Goal: Find specific page/section: Find specific page/section

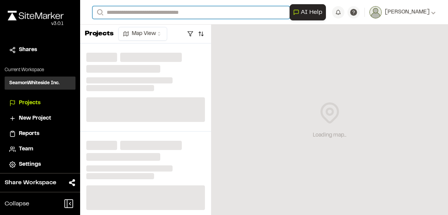
click at [133, 14] on input "Search" at bounding box center [190, 12] width 197 height 13
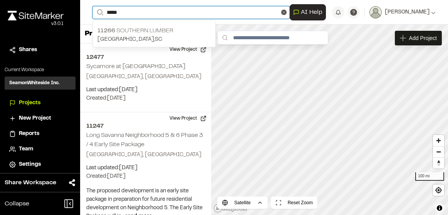
type input "*****"
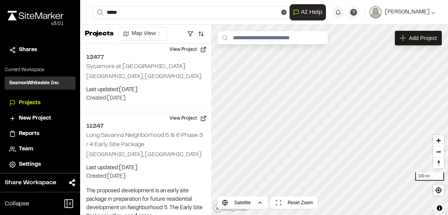
click at [150, 32] on p "11266 Southern Lumber" at bounding box center [153, 30] width 113 height 9
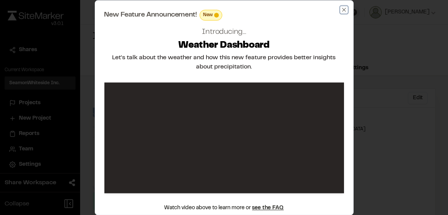
click at [341, 9] on icon "button" at bounding box center [344, 10] width 6 height 6
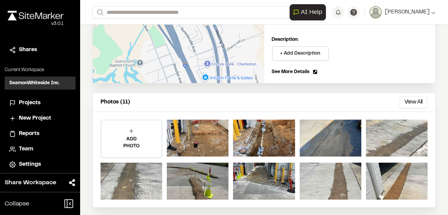
scroll to position [231, 0]
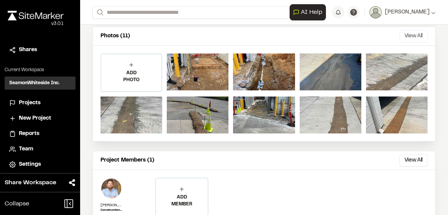
click at [406, 37] on button "View All" at bounding box center [413, 36] width 28 height 12
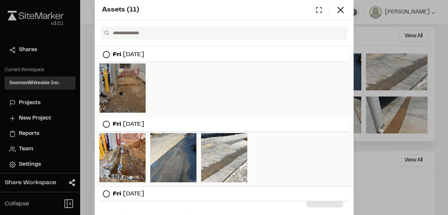
click at [132, 87] on div at bounding box center [122, 88] width 46 height 49
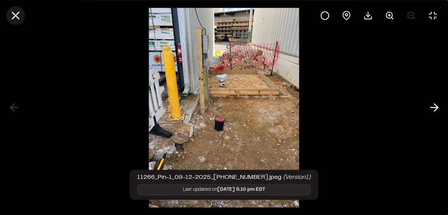
click at [13, 16] on line at bounding box center [15, 15] width 7 height 7
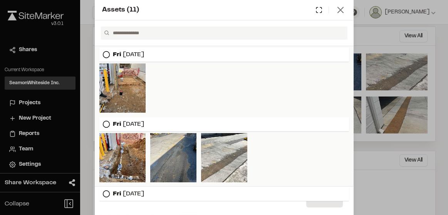
click at [342, 13] on icon at bounding box center [340, 10] width 11 height 11
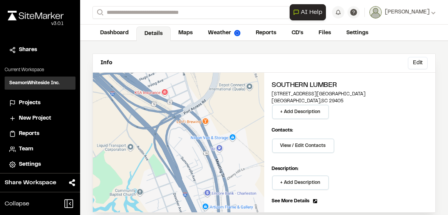
scroll to position [0, 0]
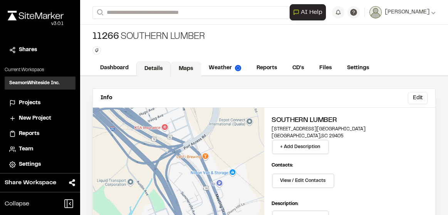
click at [188, 70] on link "Maps" at bounding box center [186, 69] width 30 height 15
